Goal: Information Seeking & Learning: Check status

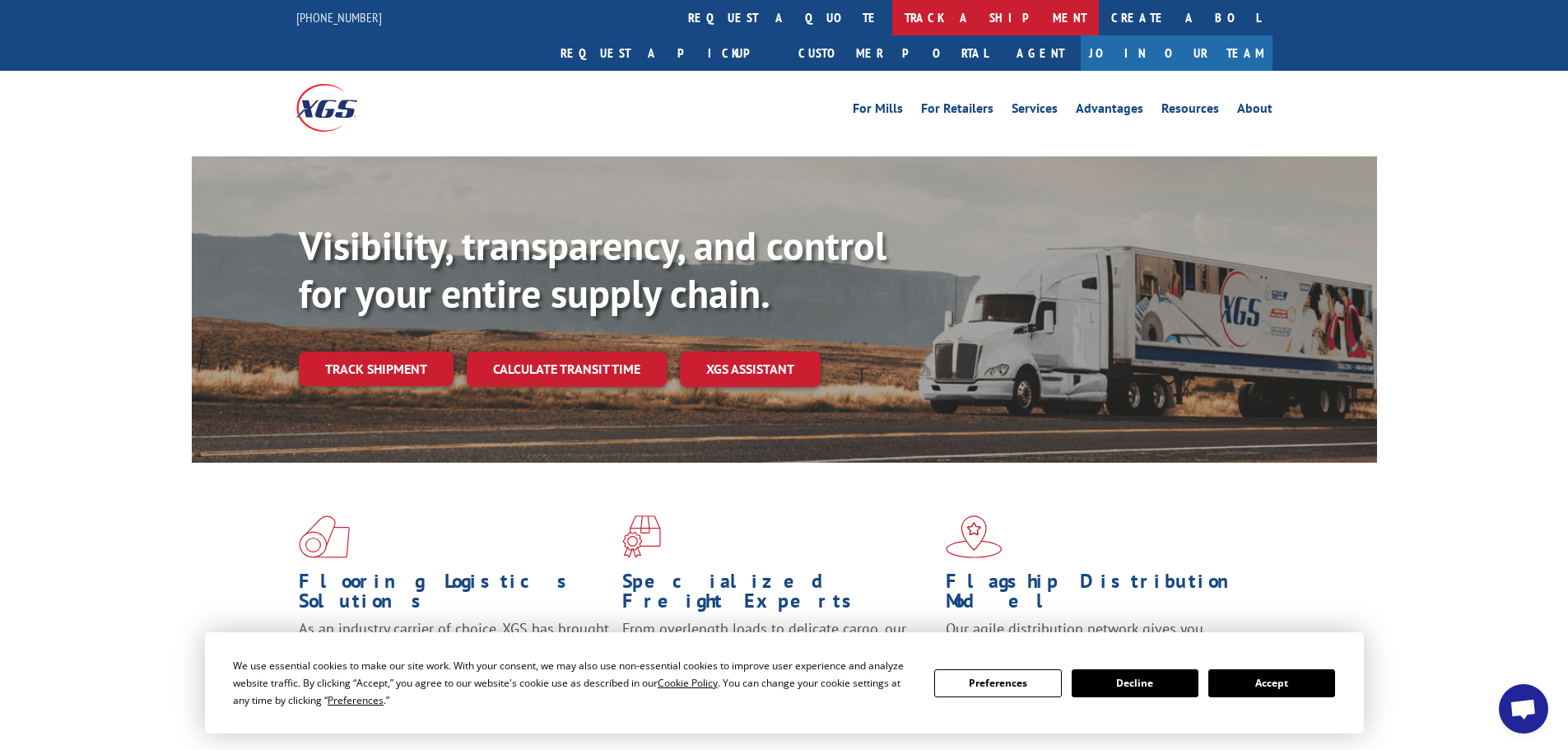
click at [892, 30] on link "track a shipment" at bounding box center [995, 17] width 206 height 36
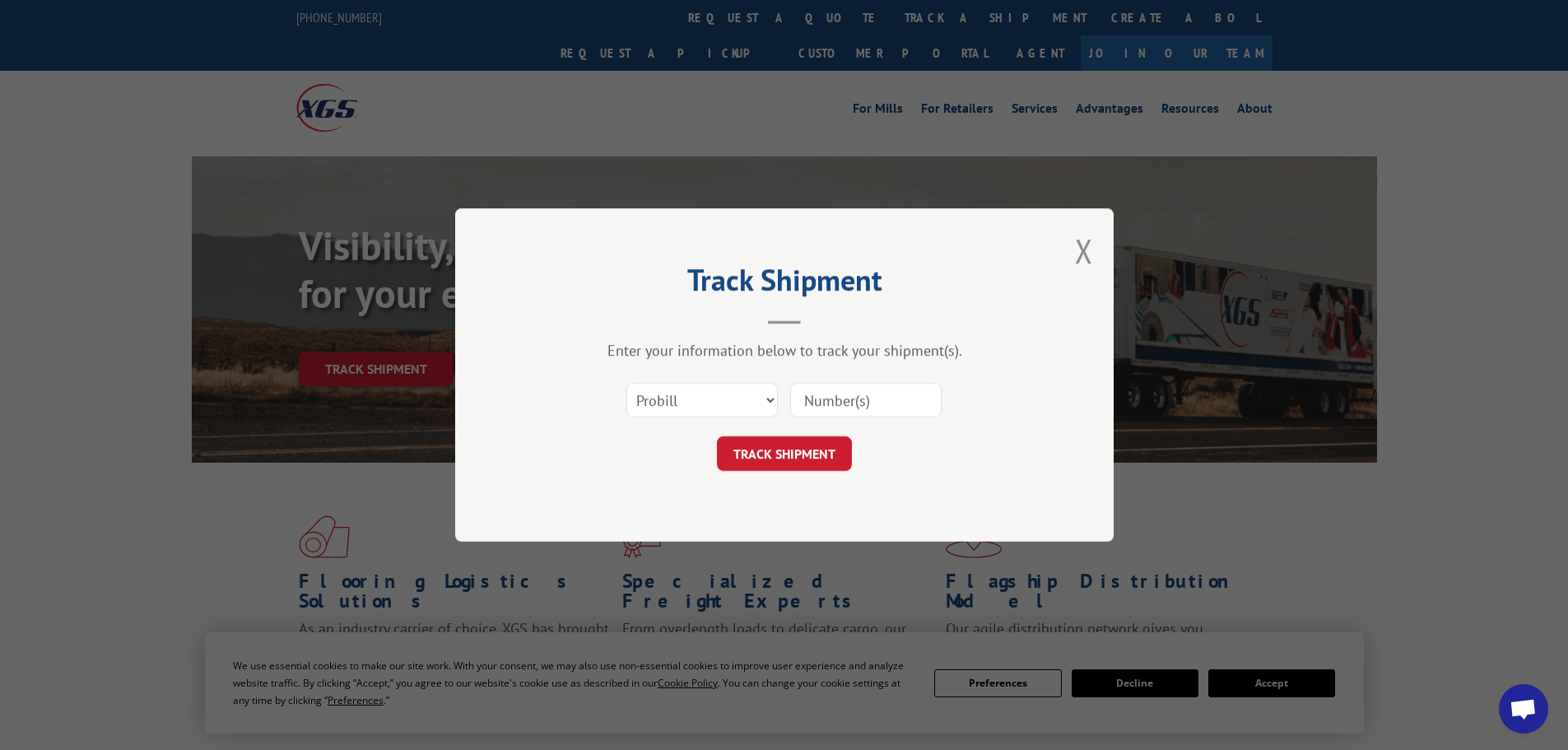
click at [823, 402] on input at bounding box center [865, 401] width 151 height 35
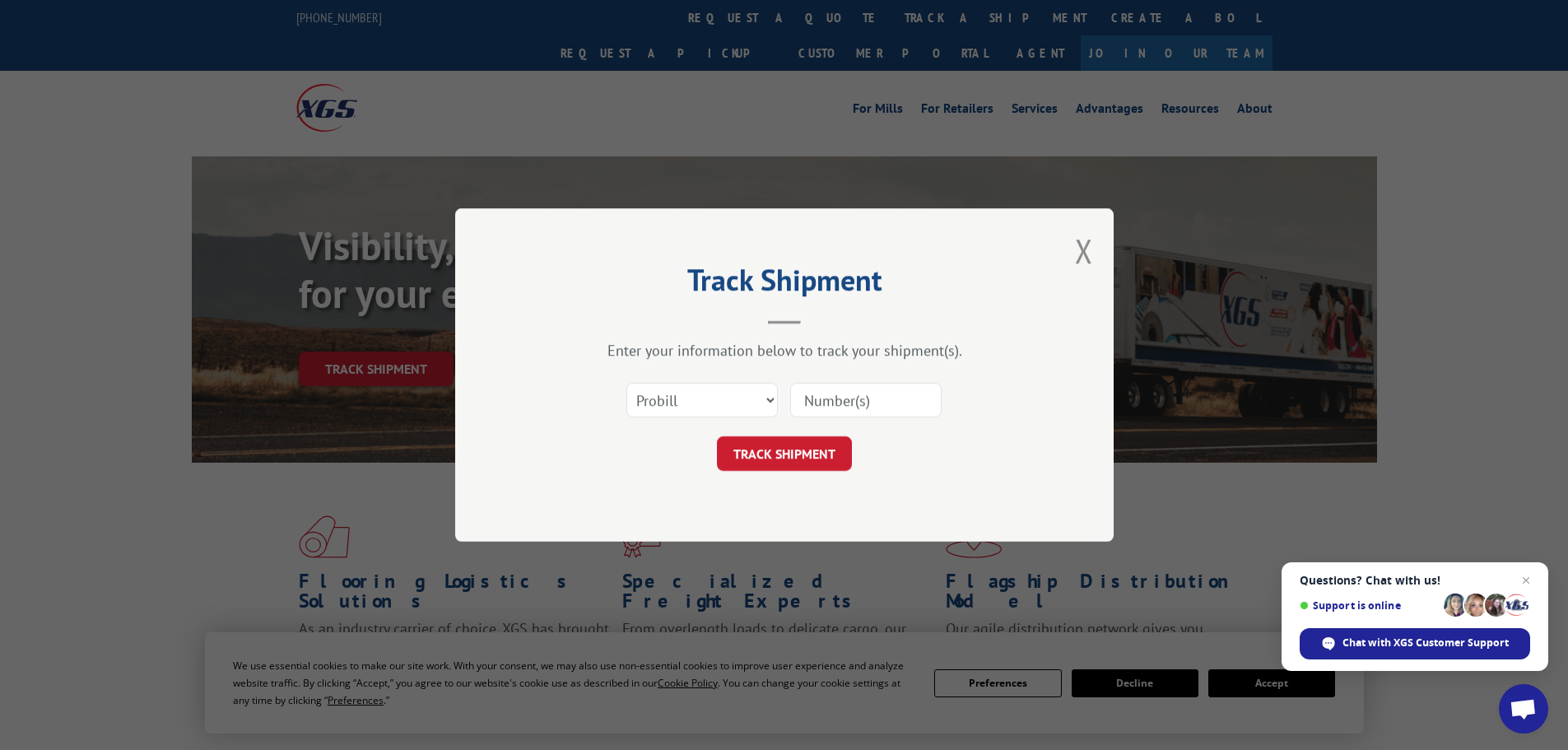
paste input "5522256"
type input "5522256"
click at [714, 409] on select "Select category... Probill BOL PO" at bounding box center [702, 401] width 151 height 35
select select "bol"
click at [626, 383] on select "Select category... Probill BOL PO" at bounding box center [702, 401] width 151 height 35
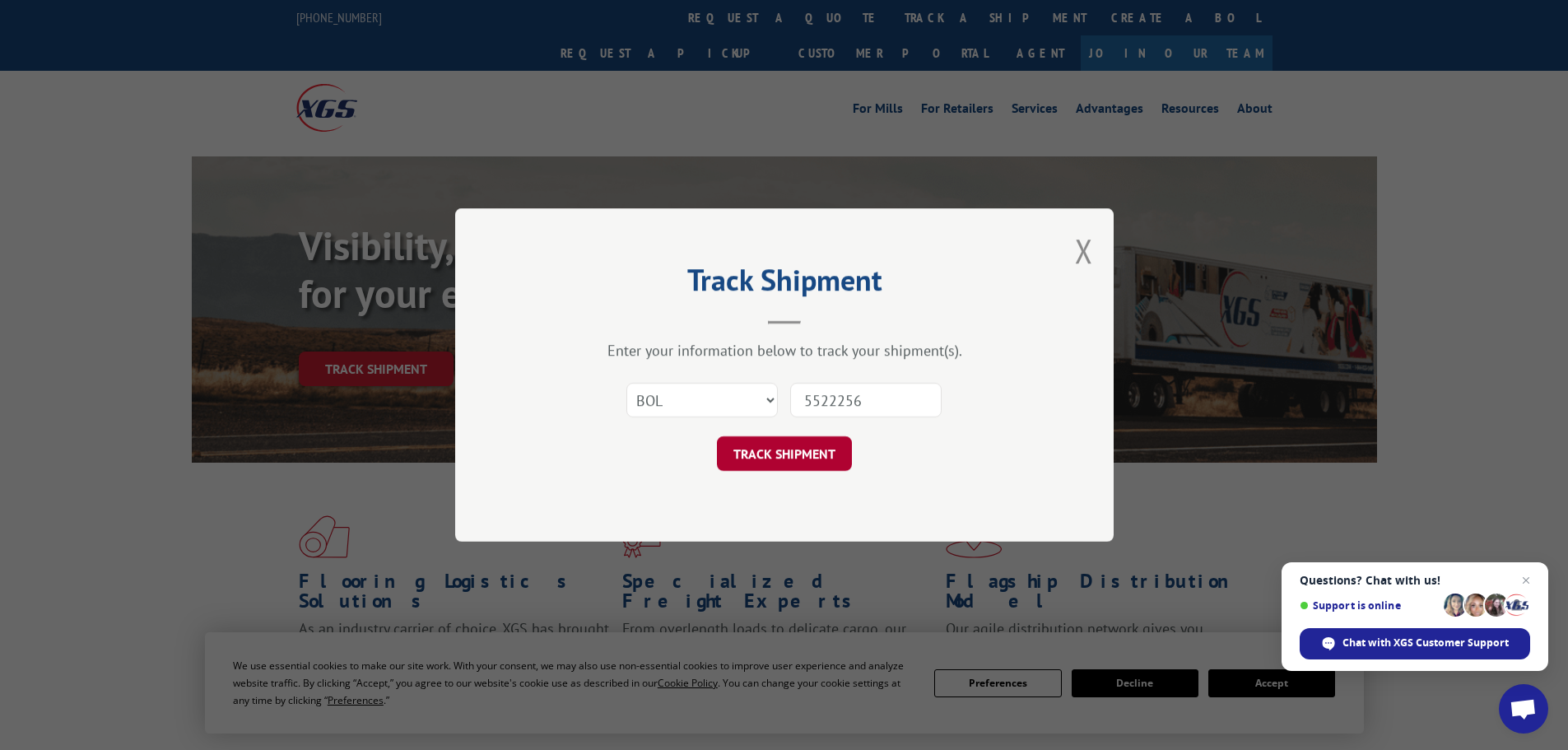
click at [755, 462] on button "TRACK SHIPMENT" at bounding box center [784, 454] width 135 height 35
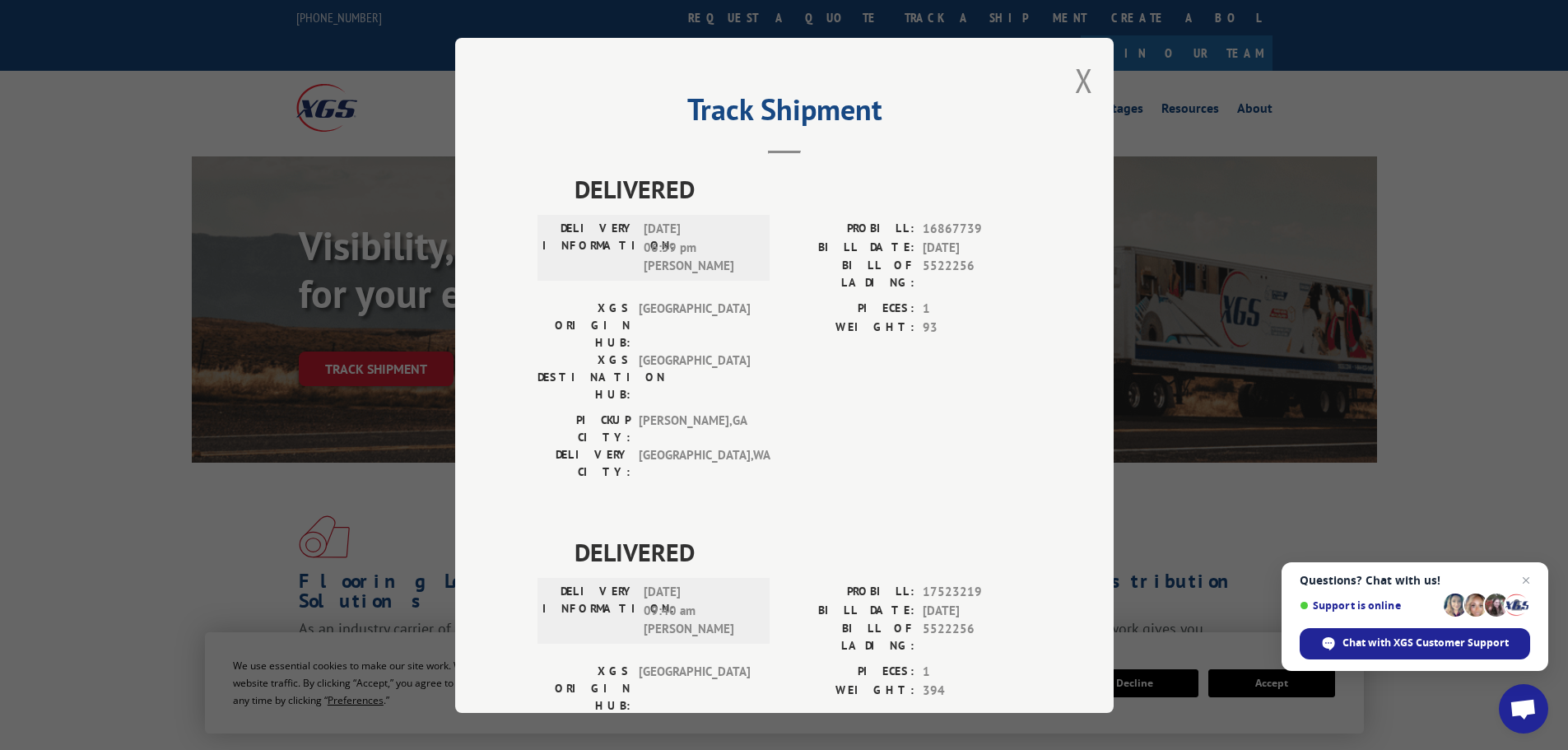
scroll to position [85, 0]
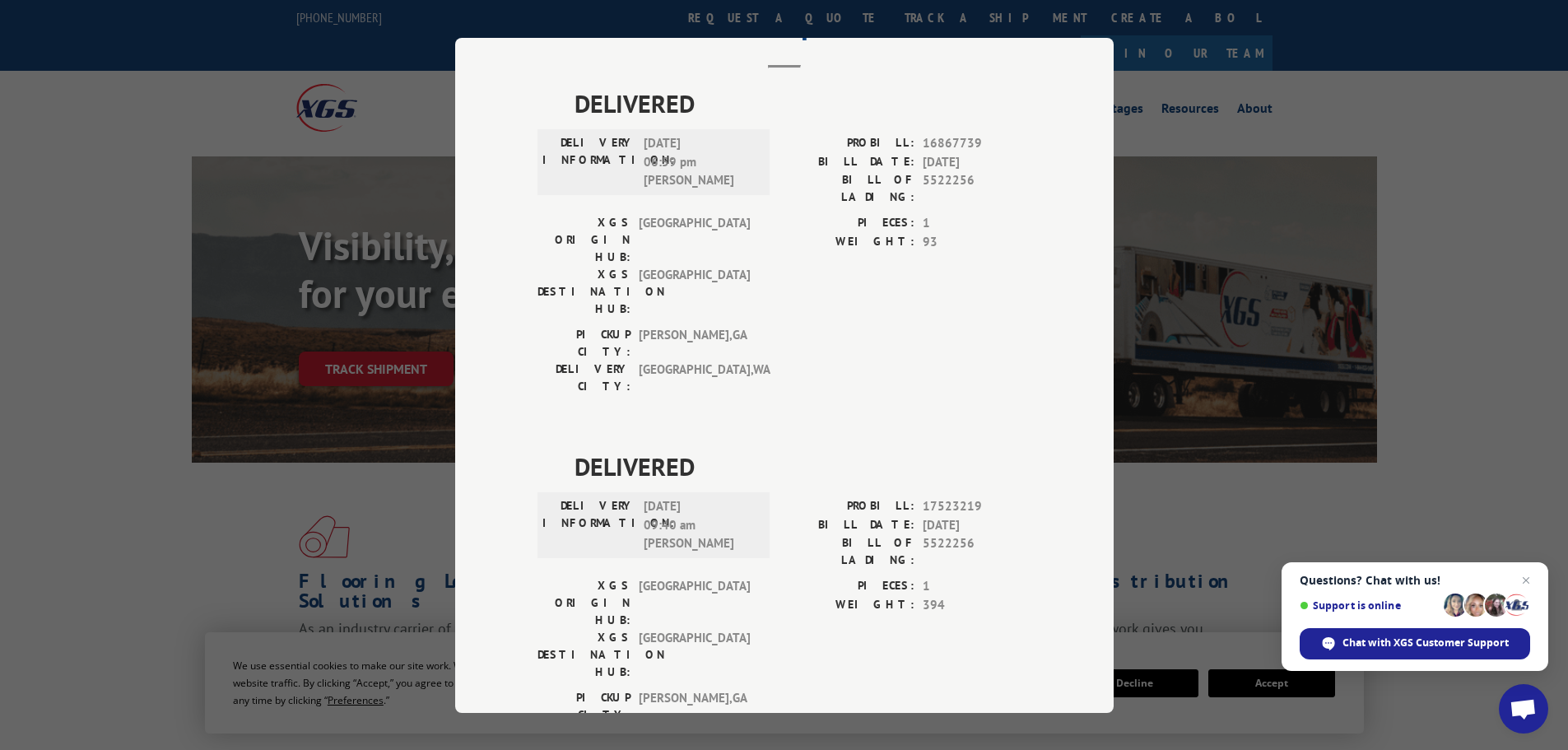
click at [778, 68] on hr at bounding box center [784, 67] width 33 height 3
click at [779, 57] on header "Track Shipment" at bounding box center [784, 40] width 494 height 56
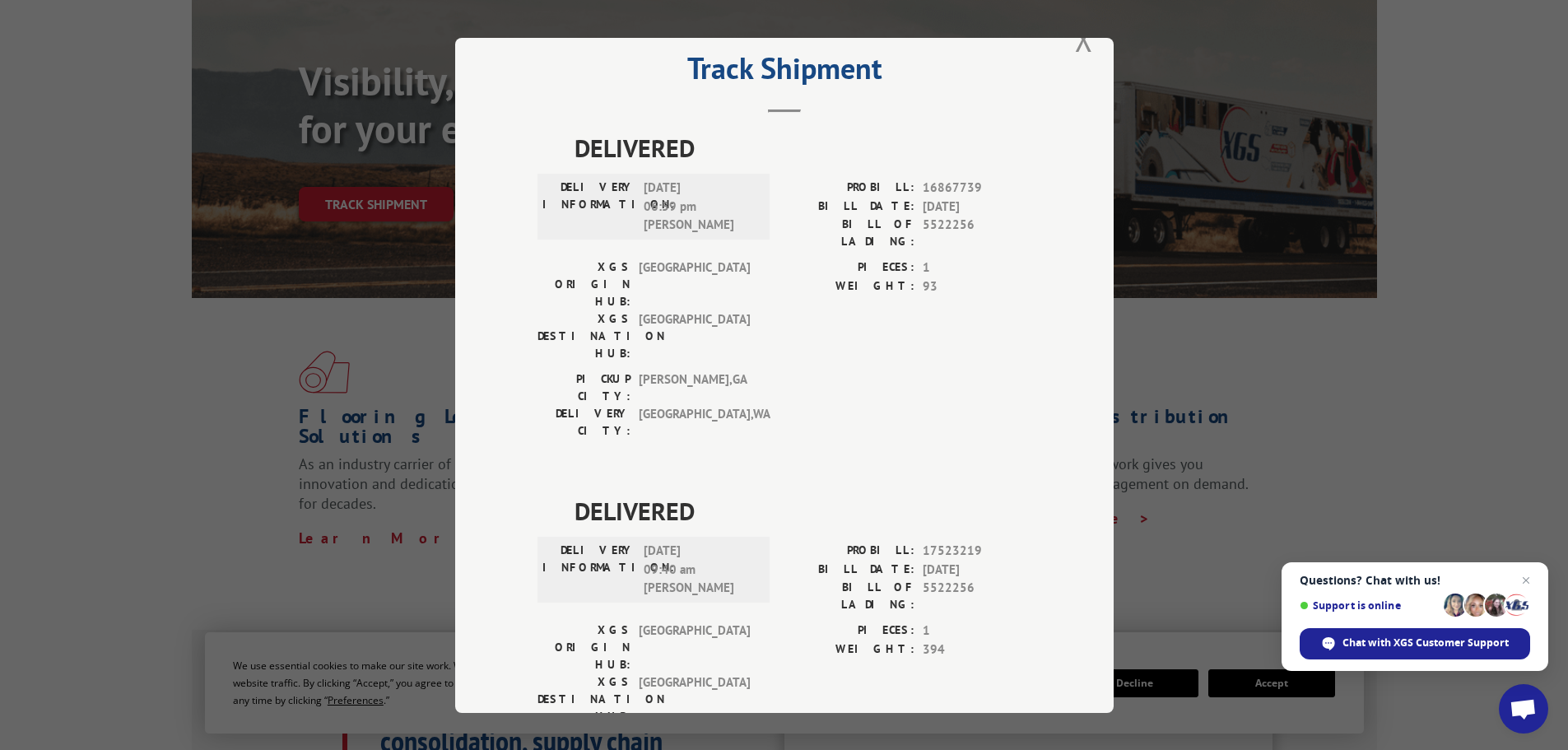
scroll to position [0, 0]
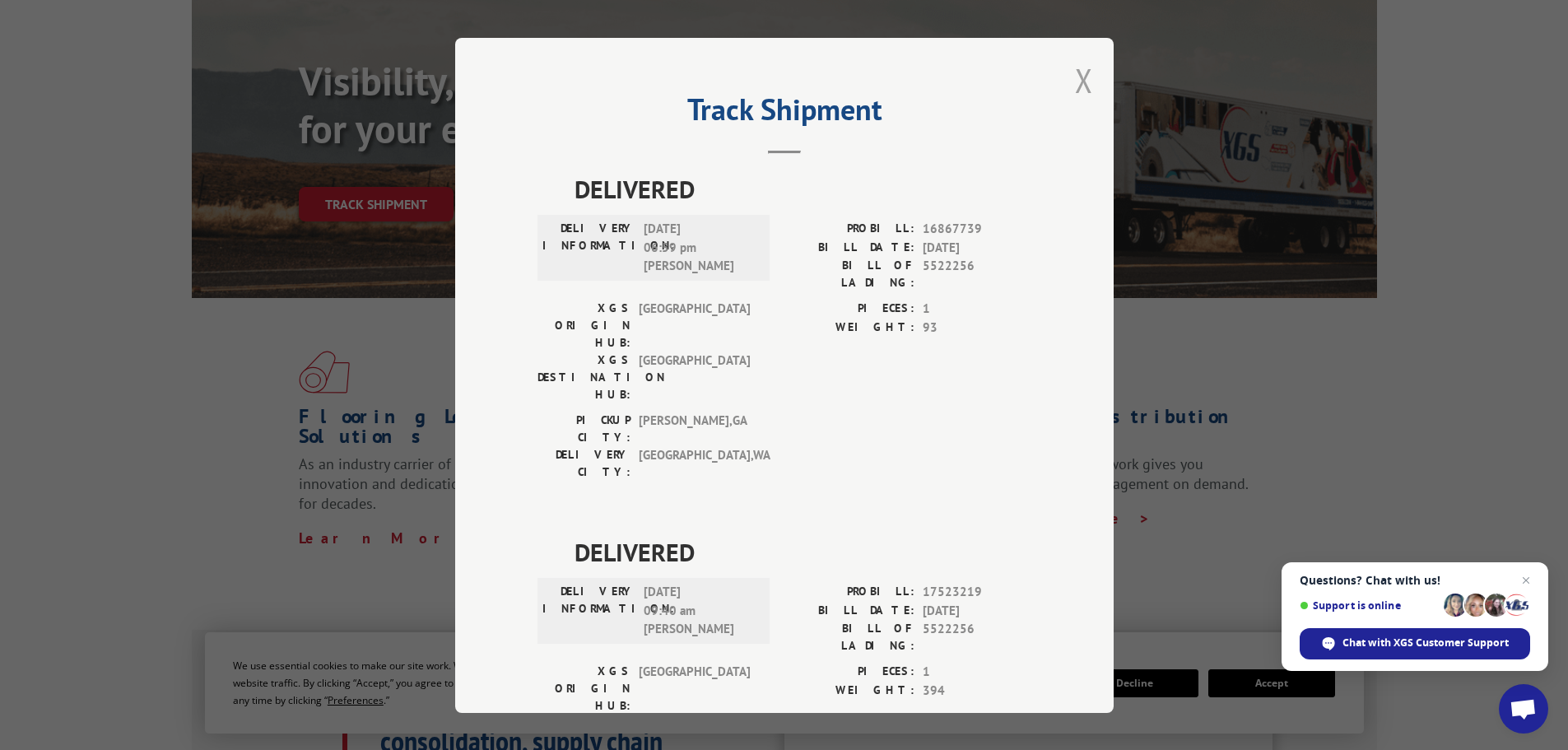
click at [1074, 84] on button "Close modal" at bounding box center [1083, 80] width 18 height 44
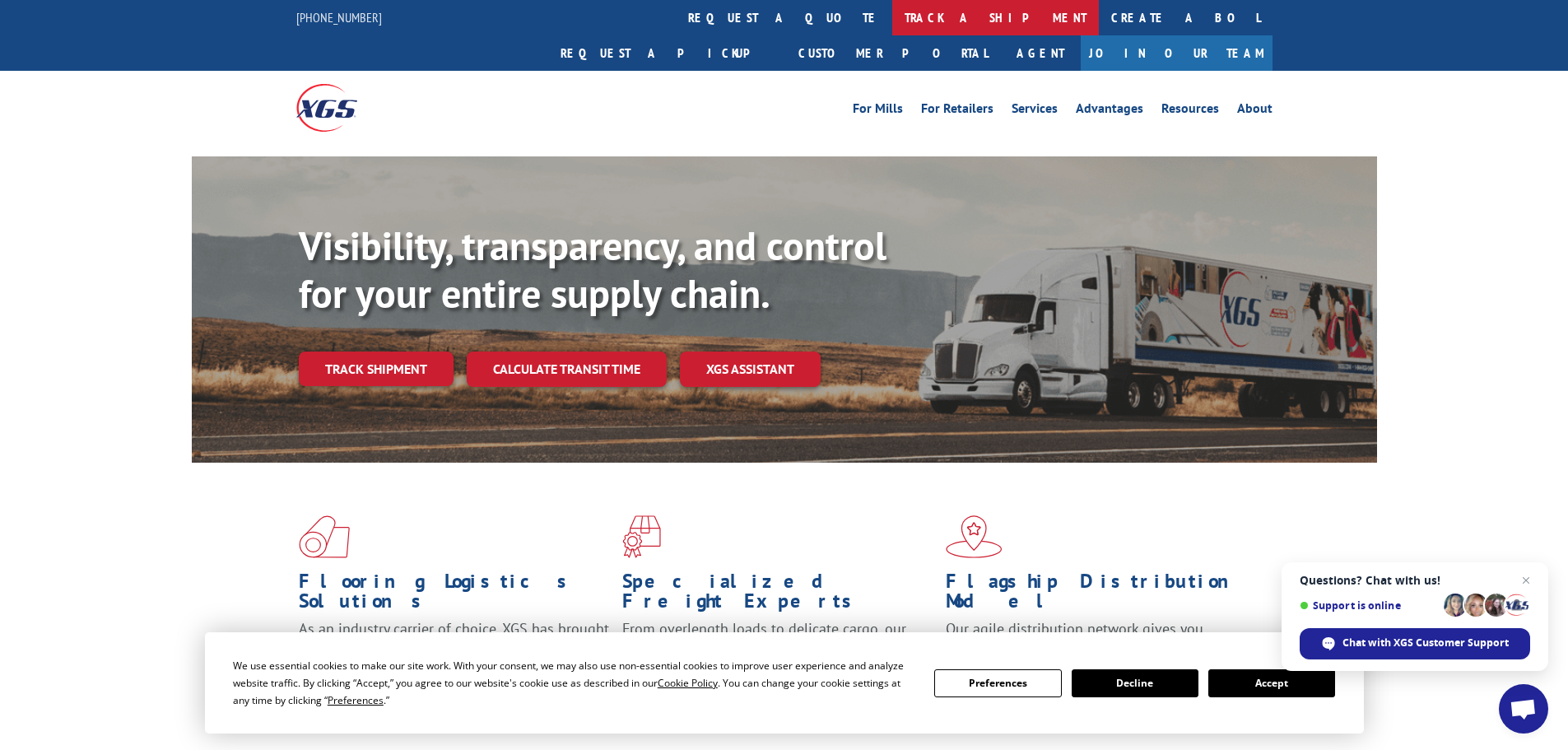
click at [892, 22] on link "track a shipment" at bounding box center [995, 17] width 206 height 36
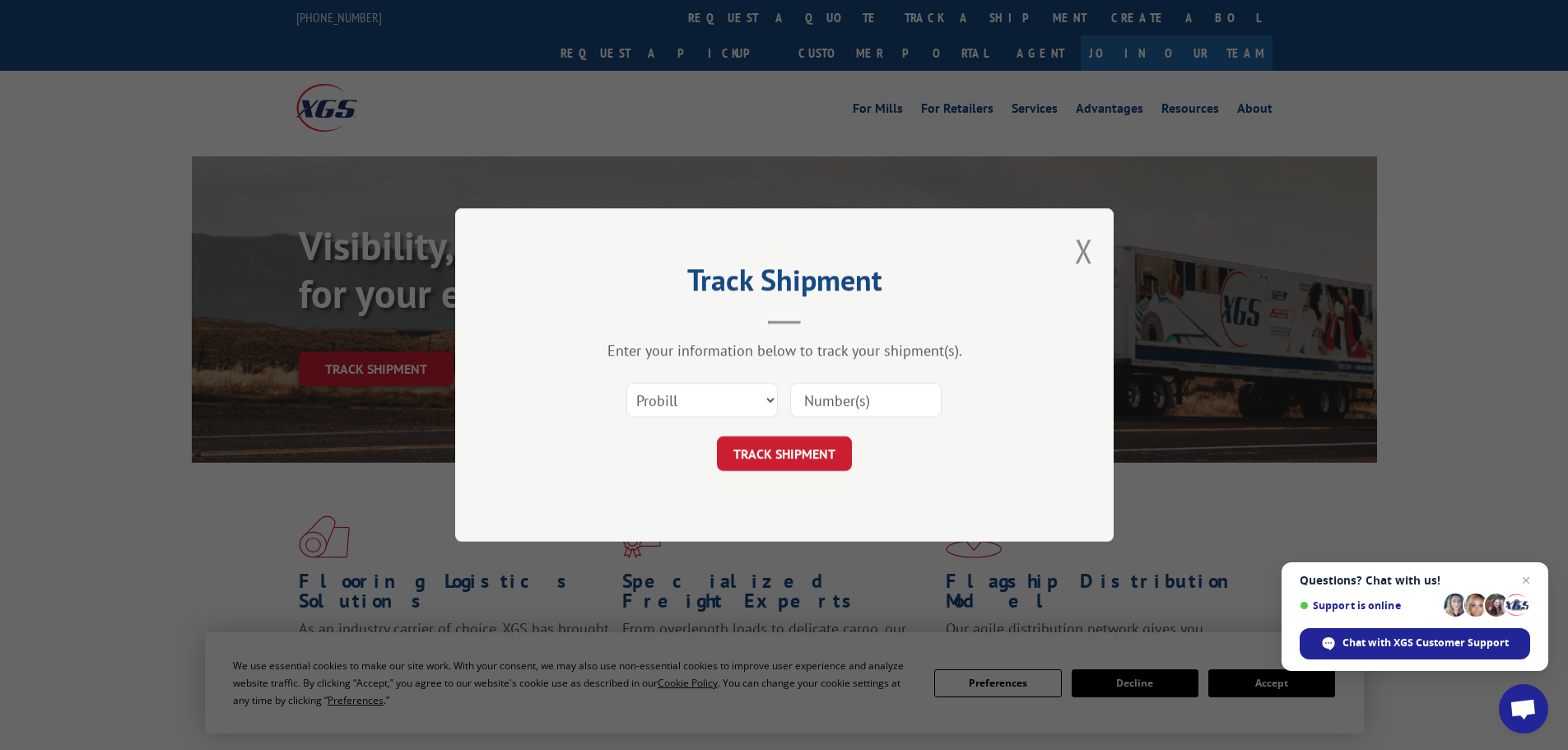
click at [819, 393] on input at bounding box center [865, 401] width 151 height 35
paste input "7061090"
type input "7061090"
click at [696, 395] on select "Select category... Probill BOL PO" at bounding box center [702, 401] width 151 height 35
select select "bol"
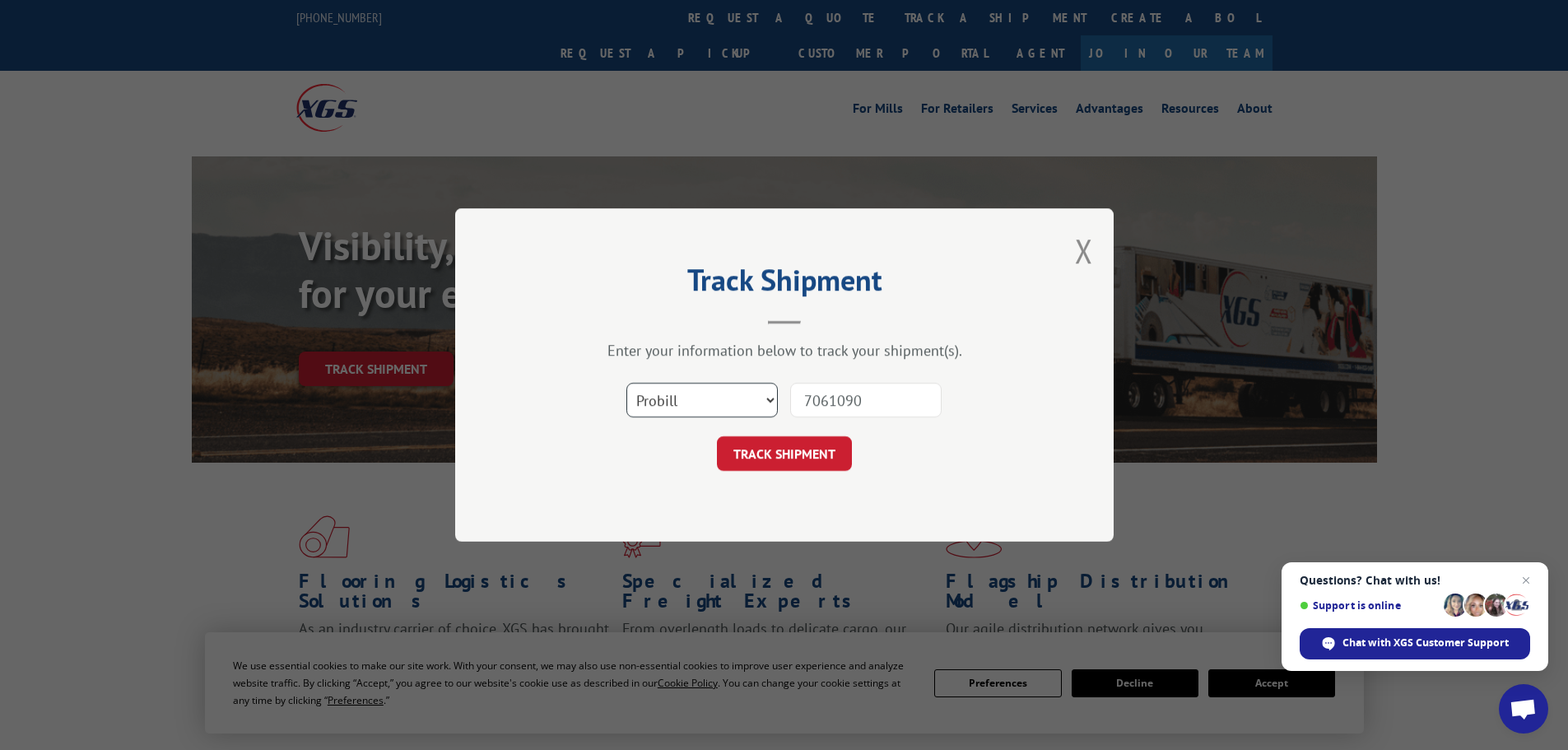
click at [626, 383] on select "Select category... Probill BOL PO" at bounding box center [702, 401] width 151 height 35
click at [763, 470] on button "TRACK SHIPMENT" at bounding box center [784, 454] width 135 height 35
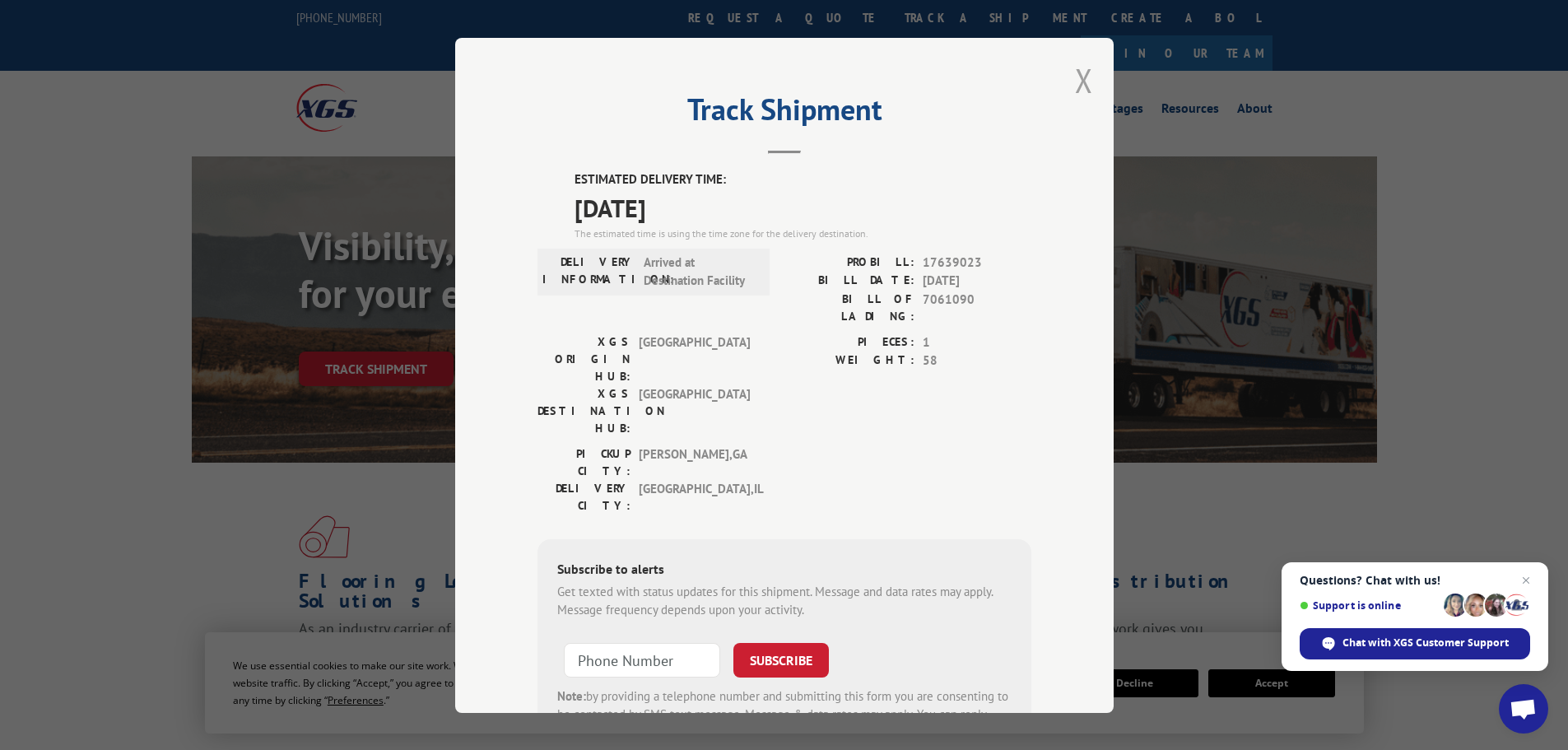
click at [1074, 79] on button "Close modal" at bounding box center [1083, 80] width 18 height 44
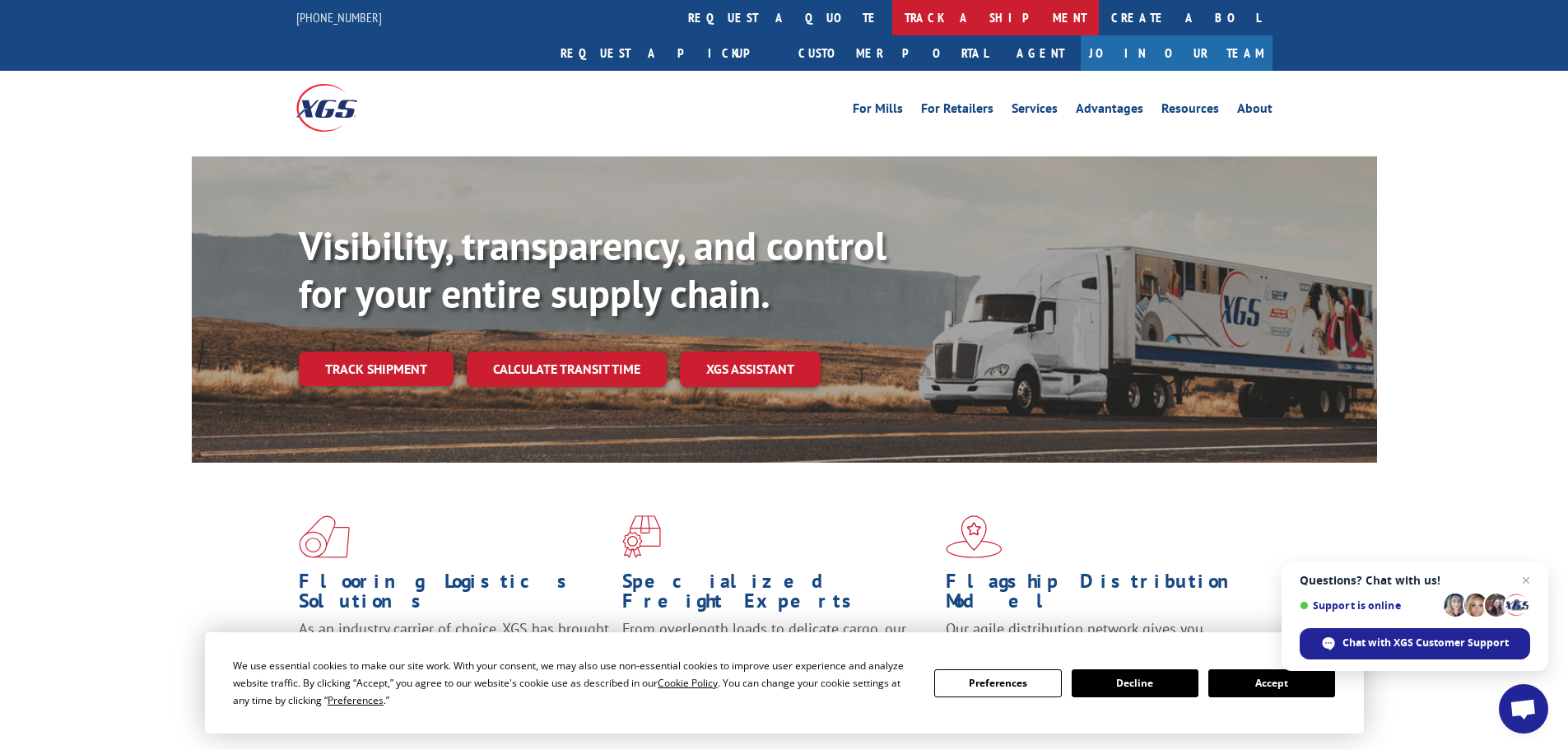
click at [892, 22] on link "track a shipment" at bounding box center [995, 17] width 206 height 36
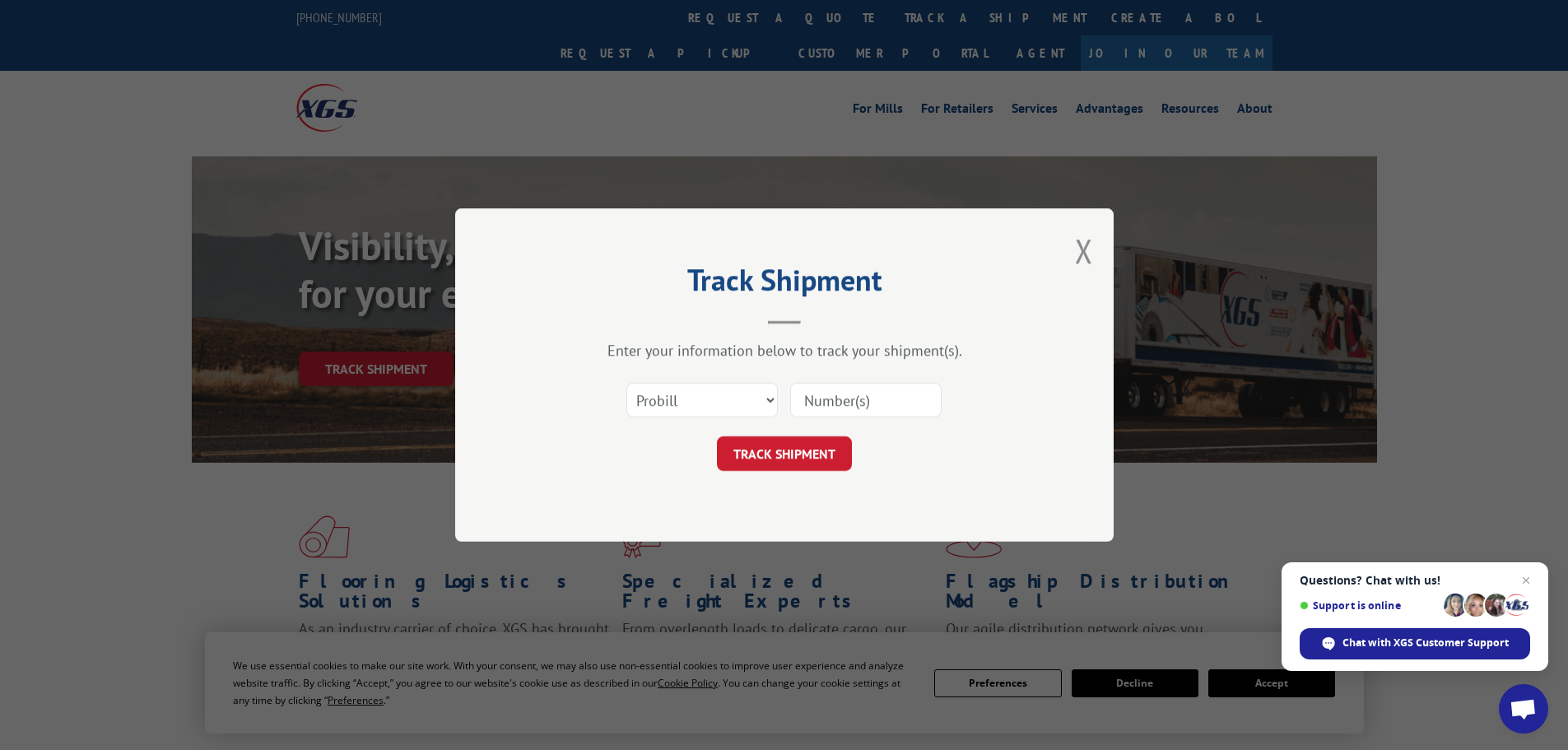
click at [822, 406] on input at bounding box center [865, 401] width 151 height 35
paste input "5529234"
type input "5529234"
click at [707, 385] on select "Select category... Probill BOL PO" at bounding box center [702, 401] width 151 height 35
select select "bol"
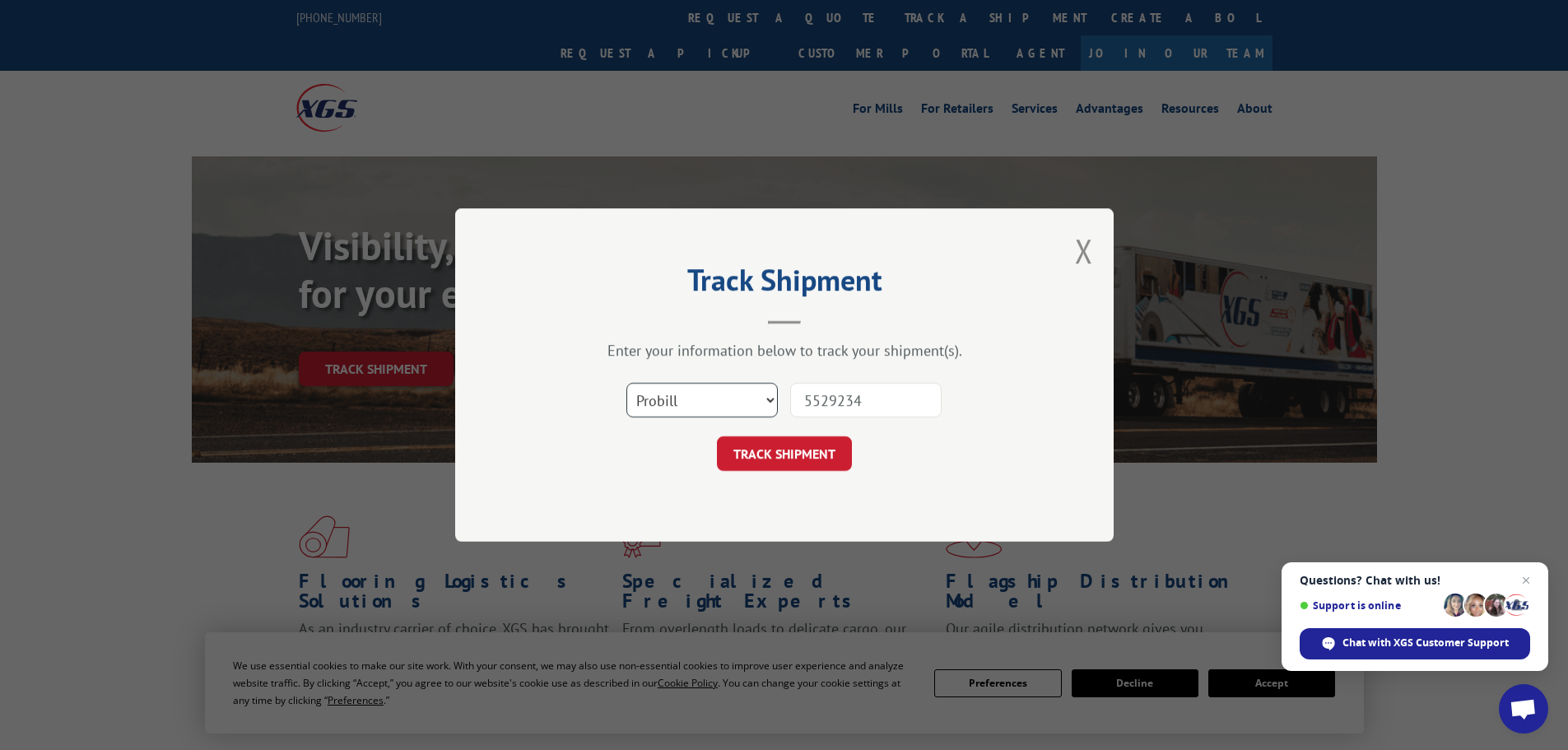
click at [626, 383] on select "Select category... Probill BOL PO" at bounding box center [702, 401] width 151 height 35
click at [781, 446] on button "TRACK SHIPMENT" at bounding box center [784, 454] width 135 height 35
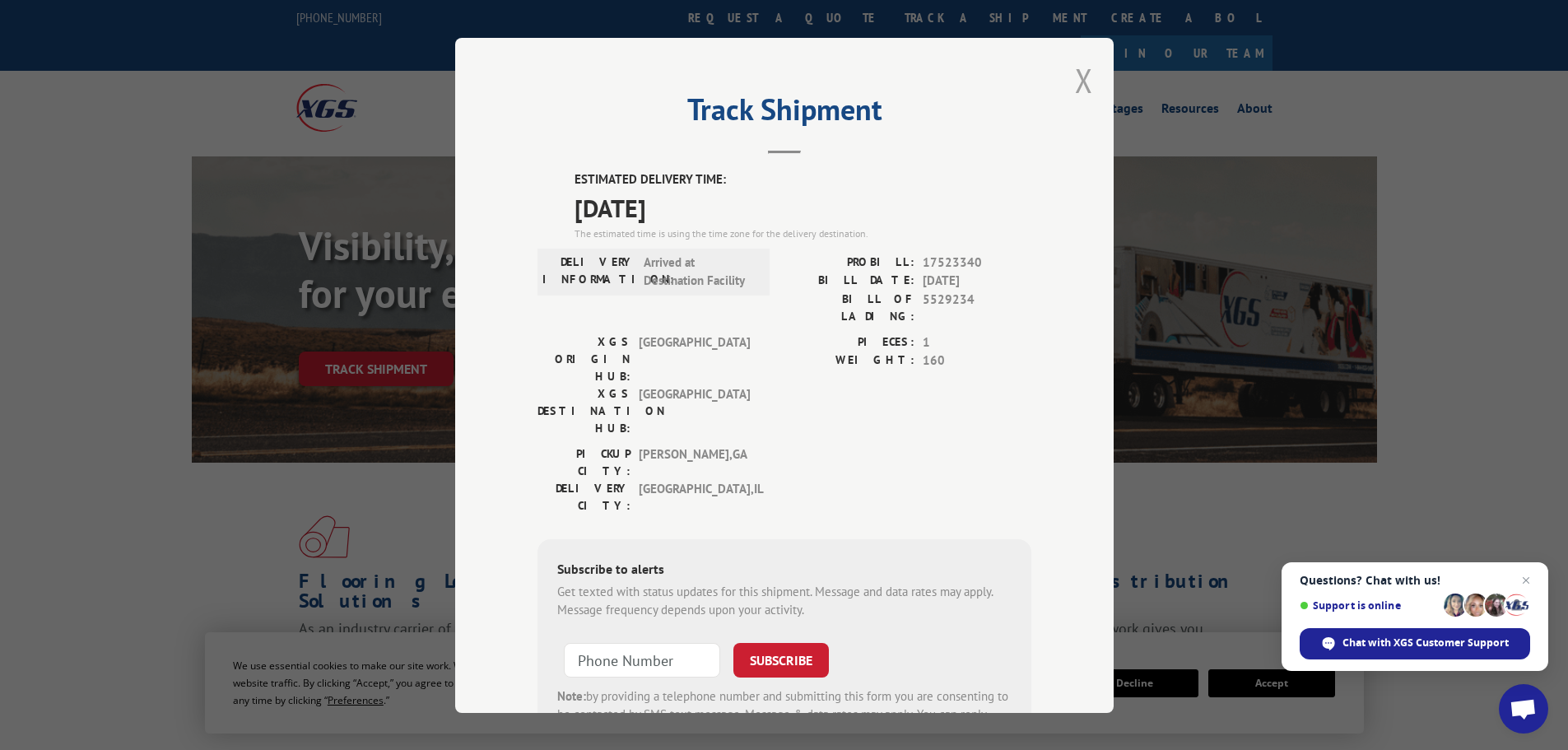
click at [1074, 84] on button "Close modal" at bounding box center [1083, 80] width 18 height 44
